Goal: Transaction & Acquisition: Obtain resource

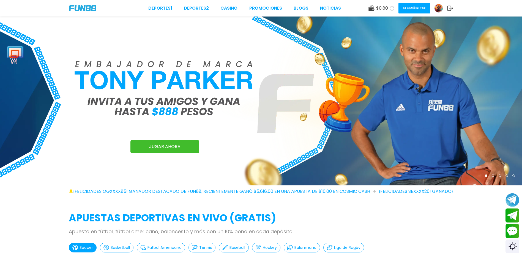
click at [387, 7] on button at bounding box center [391, 8] width 9 height 9
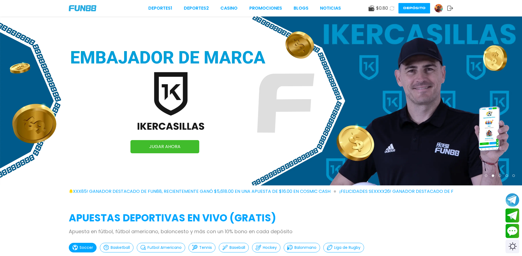
click at [435, 9] on img at bounding box center [438, 8] width 8 height 8
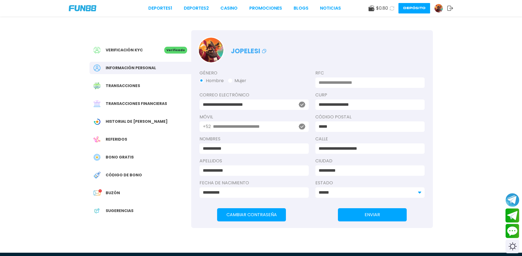
click at [138, 125] on span "Historial de [PERSON_NAME]" at bounding box center [137, 122] width 62 height 6
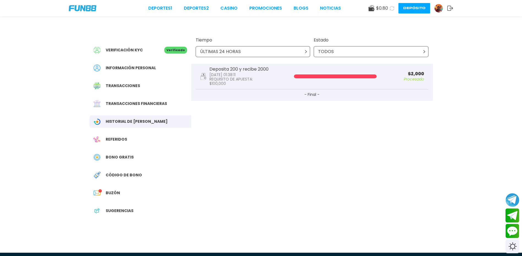
click at [121, 159] on div "Bono Gratis" at bounding box center [140, 157] width 102 height 12
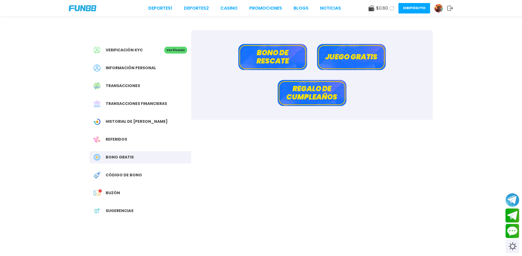
click at [315, 95] on button "Regalo de cumpleaños" at bounding box center [311, 93] width 69 height 26
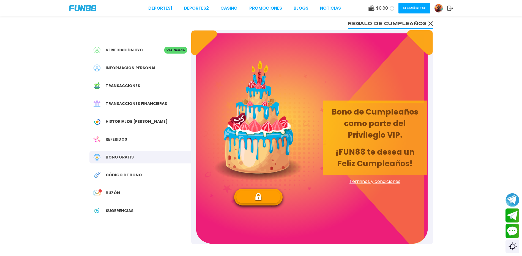
click at [260, 196] on img at bounding box center [258, 197] width 7 height 9
click at [138, 52] on span "Verificación KYC" at bounding box center [124, 50] width 37 height 6
click at [133, 125] on span "Historial de [PERSON_NAME]" at bounding box center [137, 122] width 62 height 6
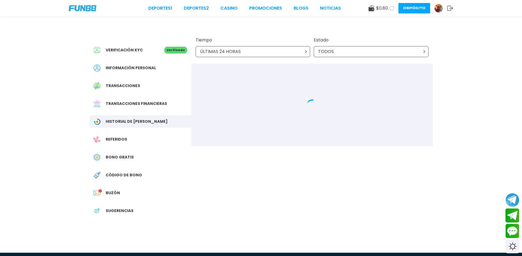
click at [130, 160] on span "Bono Gratis" at bounding box center [120, 158] width 28 height 6
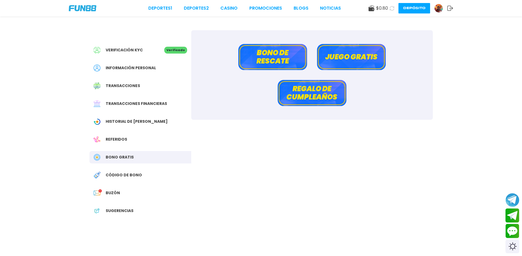
click at [269, 56] on button "Bono de rescate" at bounding box center [272, 57] width 69 height 26
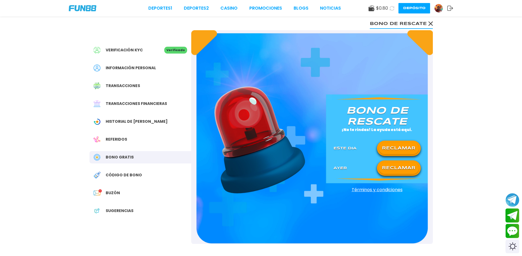
click at [382, 168] on button "RECLAMAR" at bounding box center [399, 169] width 40 height 12
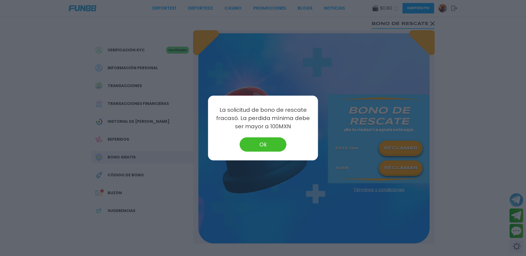
click at [266, 141] on button "Ok" at bounding box center [263, 144] width 47 height 14
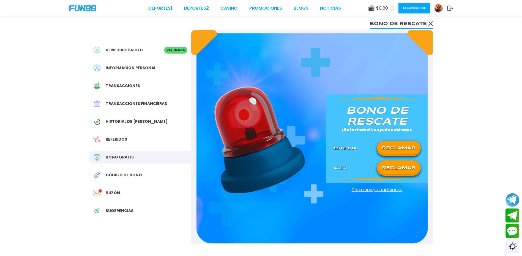
click at [134, 162] on div "Bono Gratis" at bounding box center [140, 157] width 102 height 12
click at [135, 178] on span "Código de bono" at bounding box center [124, 175] width 36 height 6
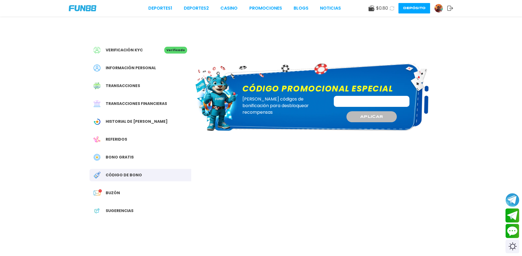
click at [125, 160] on span "Bono Gratis" at bounding box center [120, 158] width 28 height 6
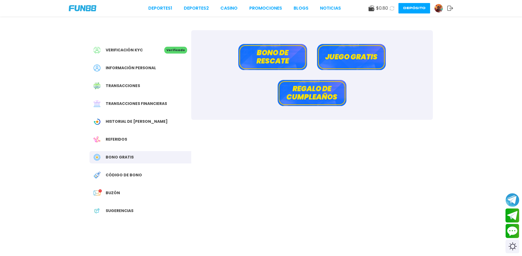
click at [361, 54] on button "Juego gratis" at bounding box center [351, 57] width 69 height 26
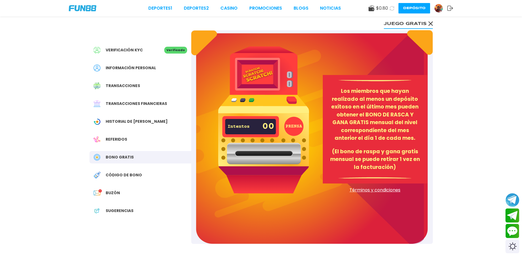
click at [377, 6] on span "$ 0.80" at bounding box center [382, 8] width 12 height 7
